Goal: Task Accomplishment & Management: Manage account settings

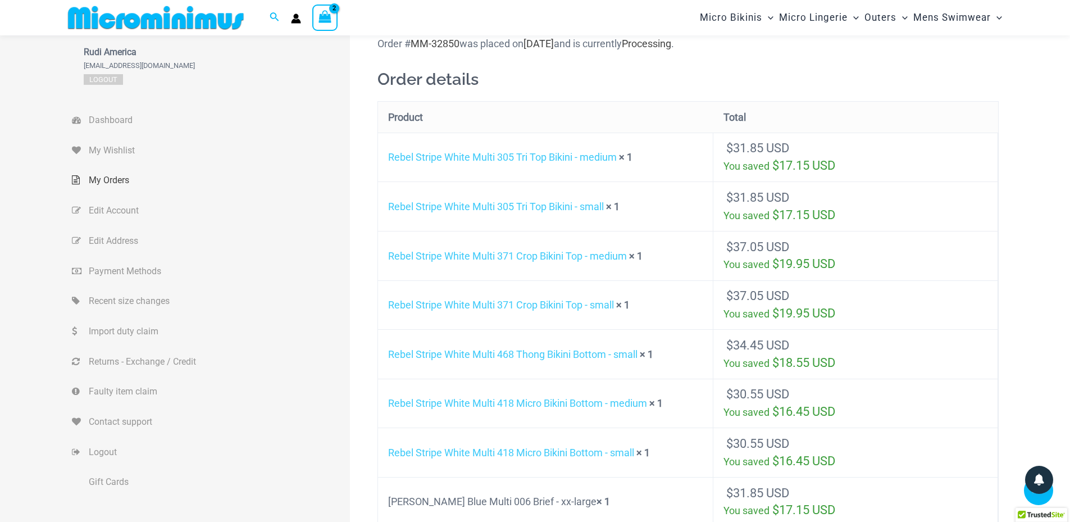
scroll to position [215, 0]
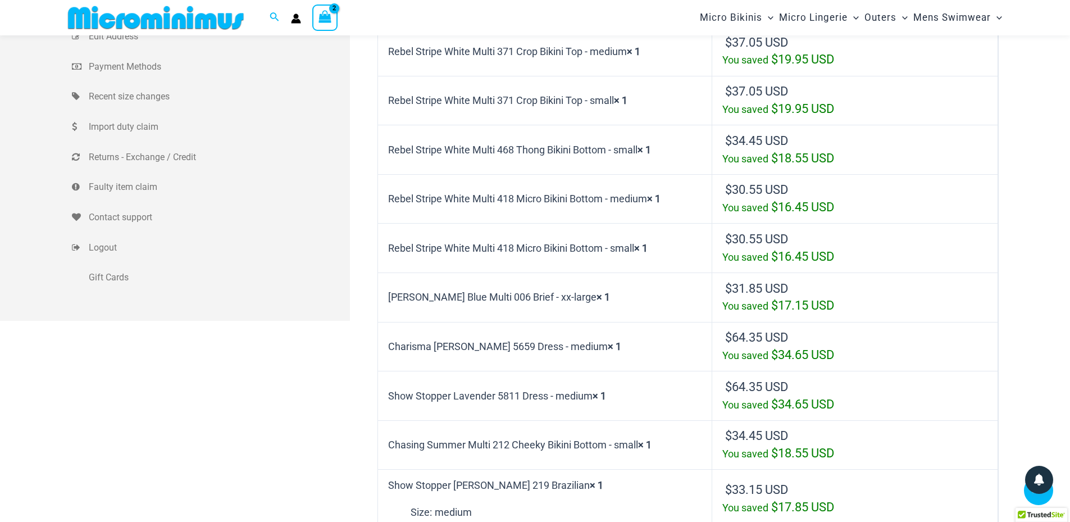
scroll to position [204, 0]
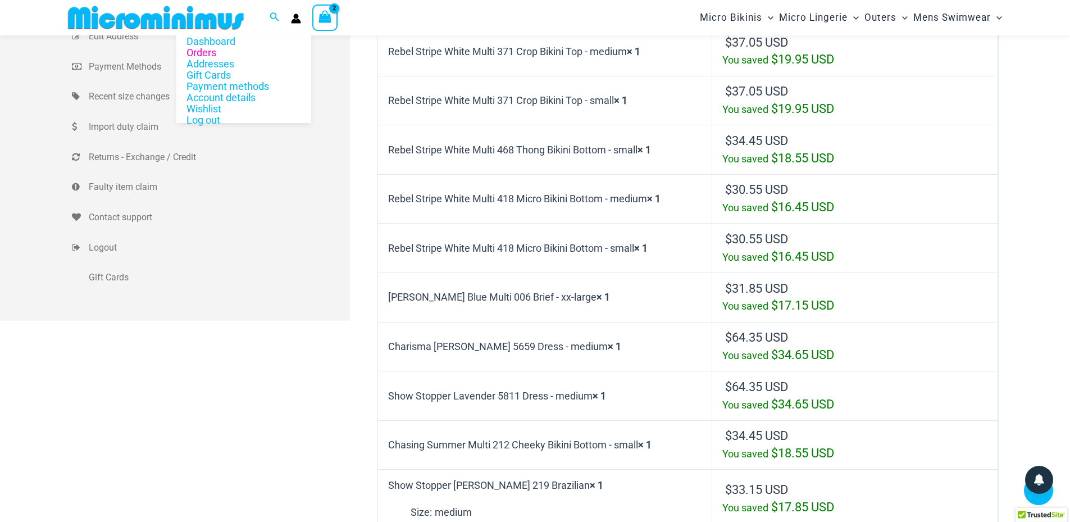
click at [293, 21] on icon "Account icon link" at bounding box center [296, 21] width 10 height 4
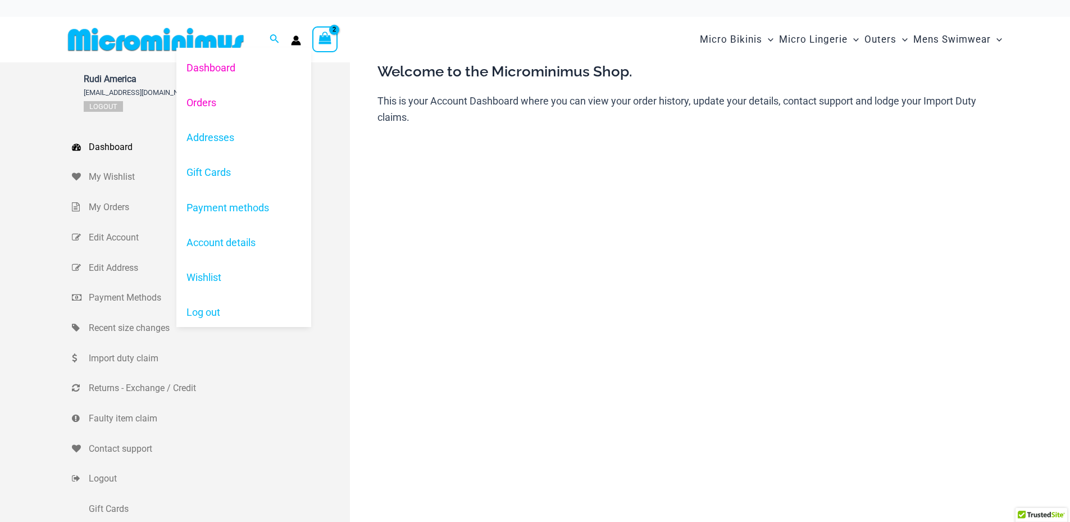
click at [203, 101] on link "Orders" at bounding box center [243, 102] width 135 height 35
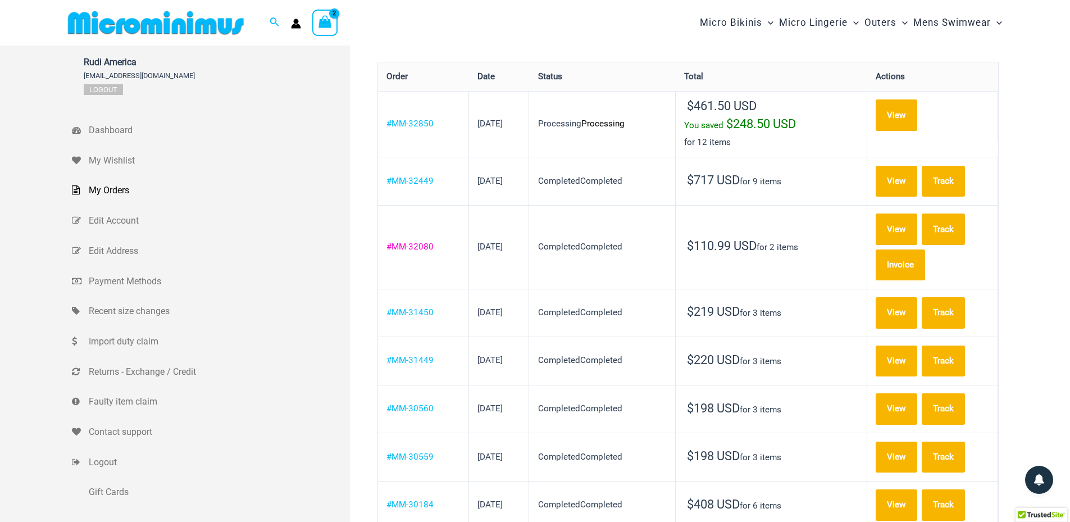
click at [411, 241] on link "#MM-32080" at bounding box center [409, 246] width 47 height 10
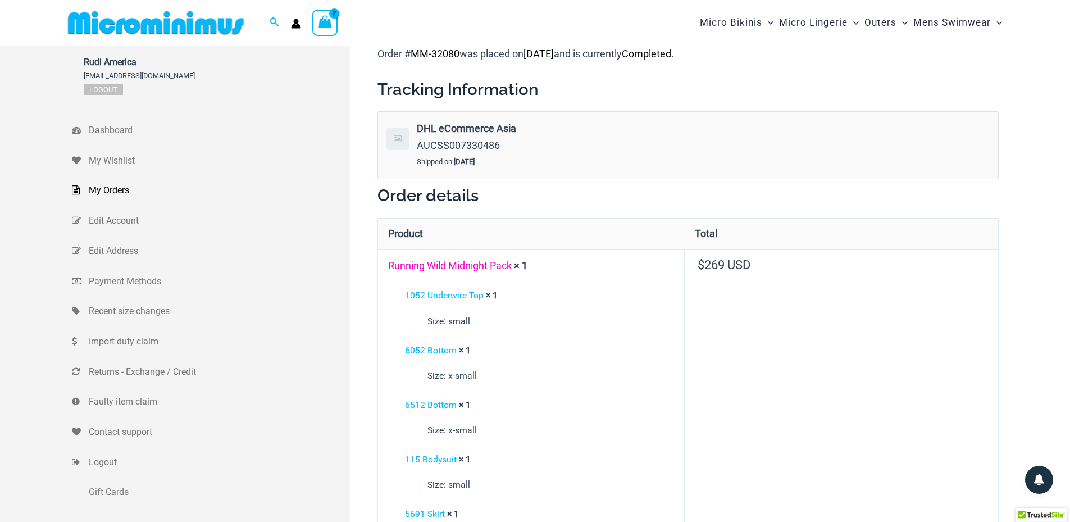
click at [455, 263] on link "Running Wild Midnight Pack" at bounding box center [450, 265] width 124 height 12
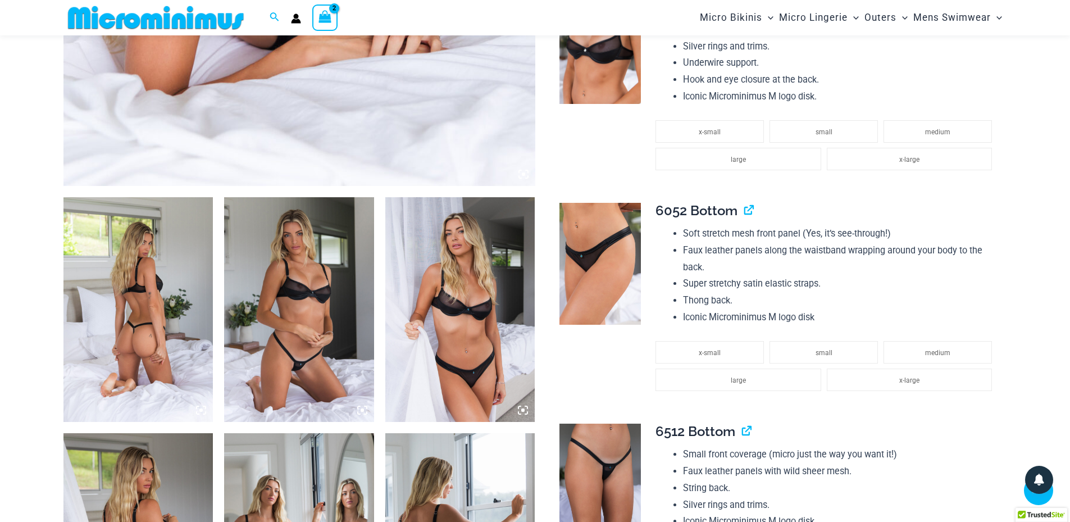
scroll to position [383, 0]
